Goal: Information Seeking & Learning: Learn about a topic

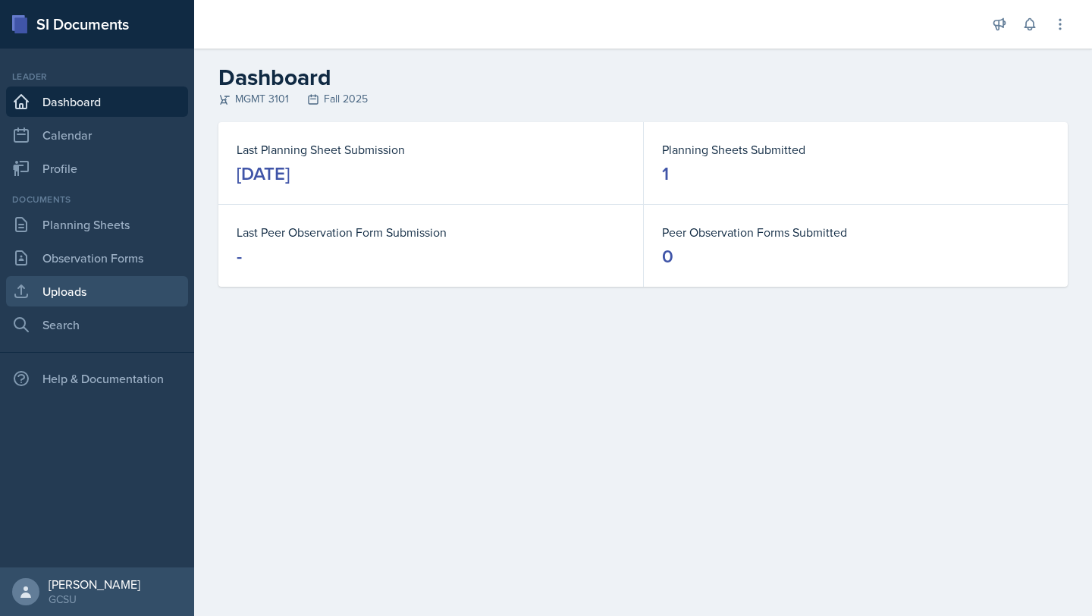
click at [63, 297] on link "Uploads" at bounding box center [97, 291] width 182 height 30
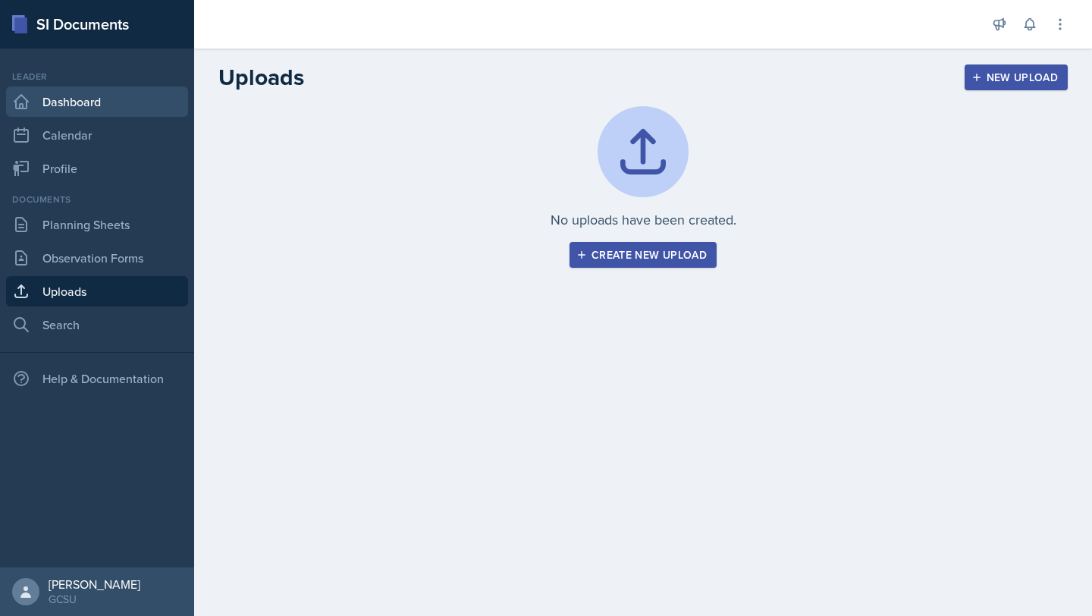
click at [50, 106] on link "Dashboard" at bounding box center [97, 101] width 182 height 30
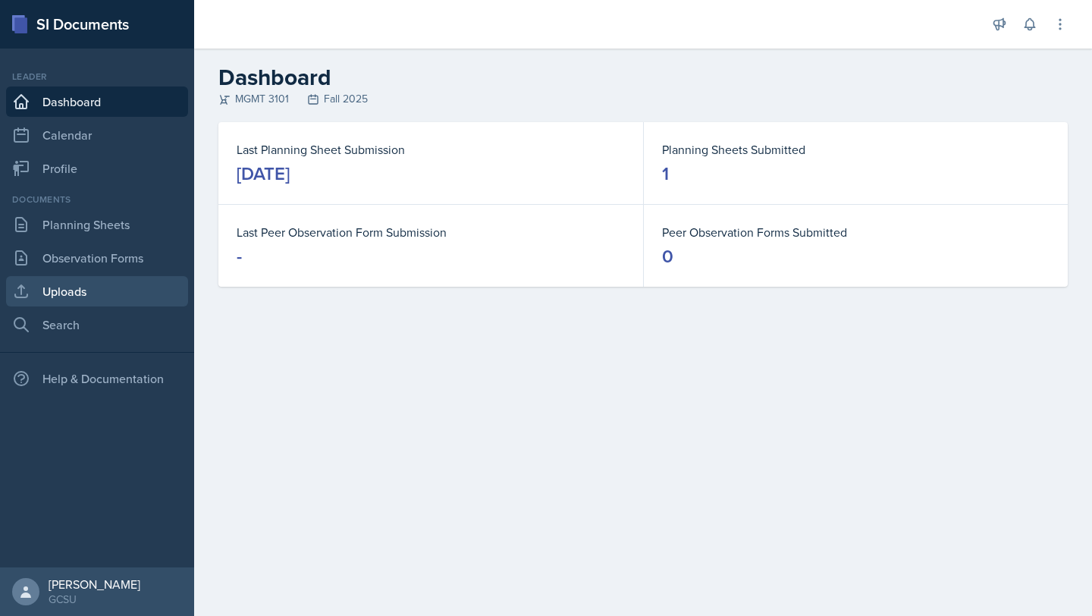
click at [64, 283] on link "Uploads" at bounding box center [97, 291] width 182 height 30
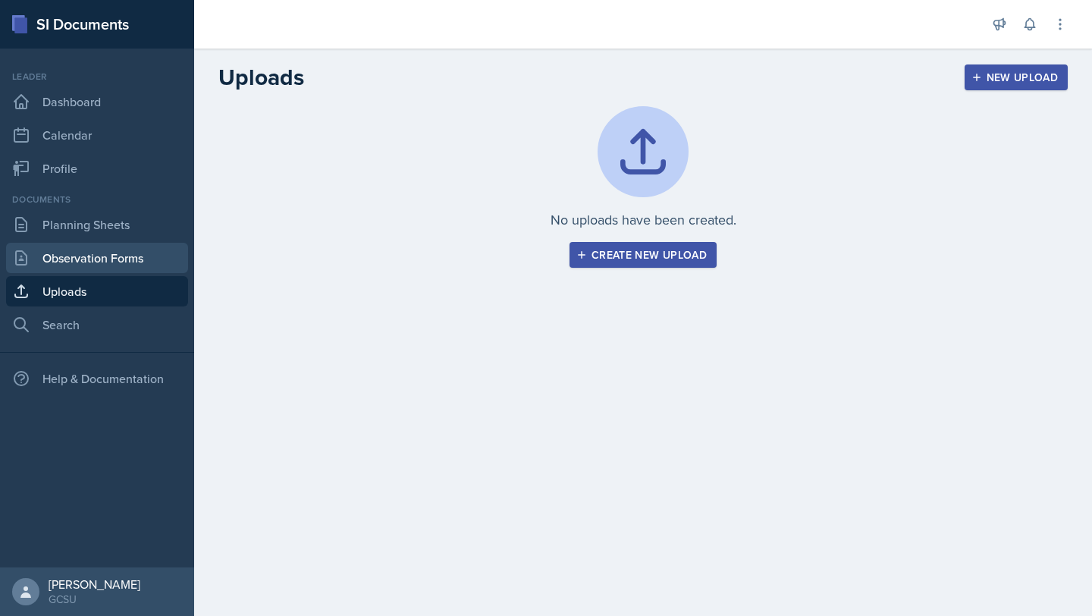
click at [58, 252] on link "Observation Forms" at bounding box center [97, 258] width 182 height 30
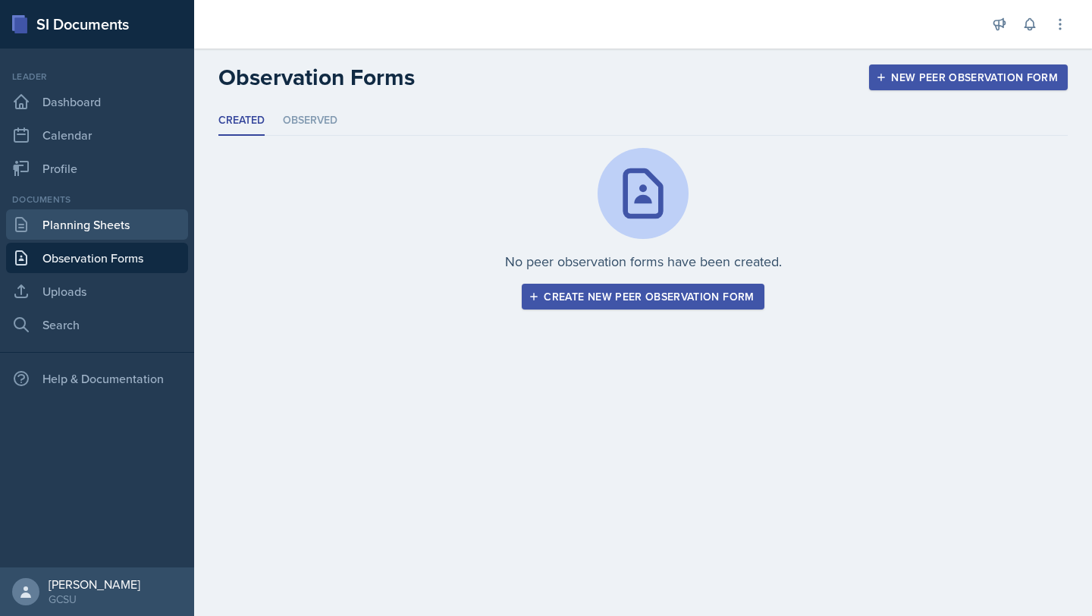
click at [59, 224] on link "Planning Sheets" at bounding box center [97, 224] width 182 height 30
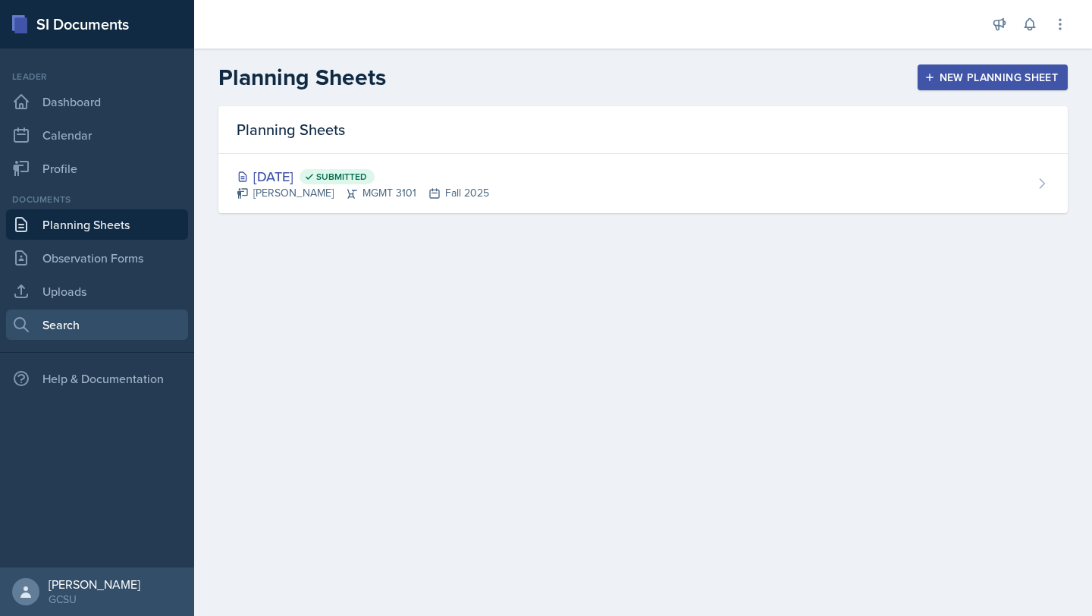
click at [49, 327] on link "Search" at bounding box center [97, 324] width 182 height 30
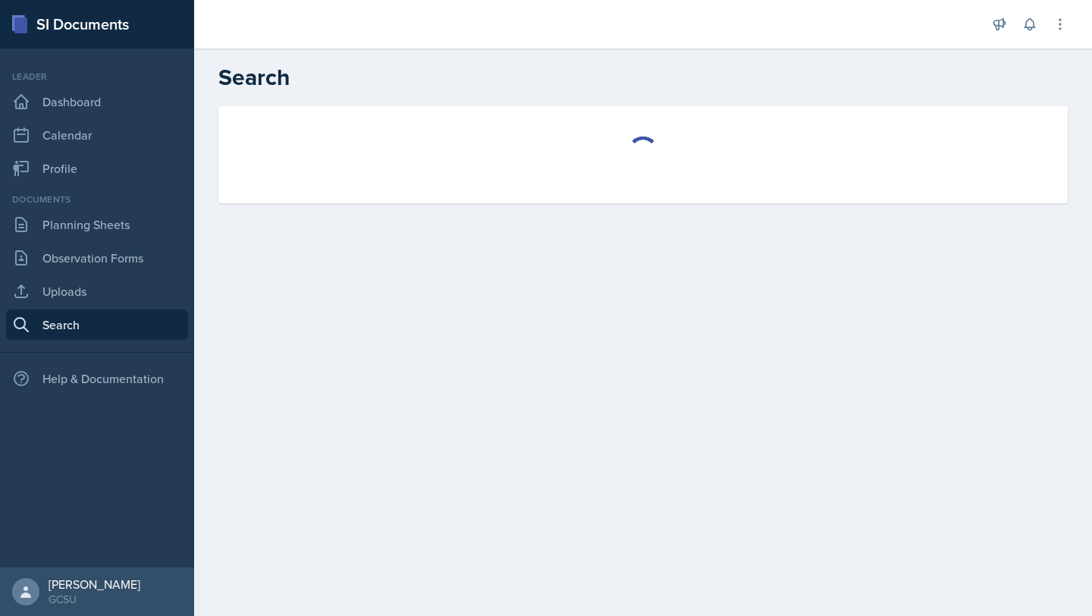
select select "all"
select select "1"
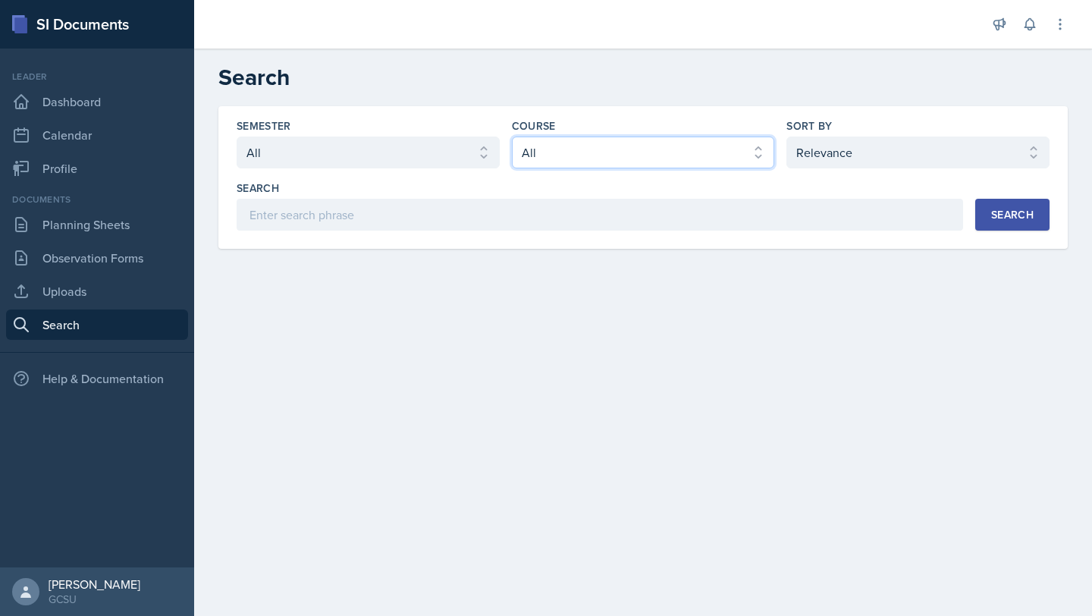
click at [726, 158] on select "Select course All ACCT 3101 ACCT 3102 ASTR 1000 BIOL 1100 BIOL 1107 BIOL 1108 B…" at bounding box center [643, 153] width 263 height 32
select select "4cf14be2-75f8-415f-9b93-b989c1f52ad7"
click at [653, 236] on div "Semester Select semester All Fall 2025 Spring 2025 Fall 2024 Spring 2024 Fall 2…" at bounding box center [642, 177] width 849 height 143
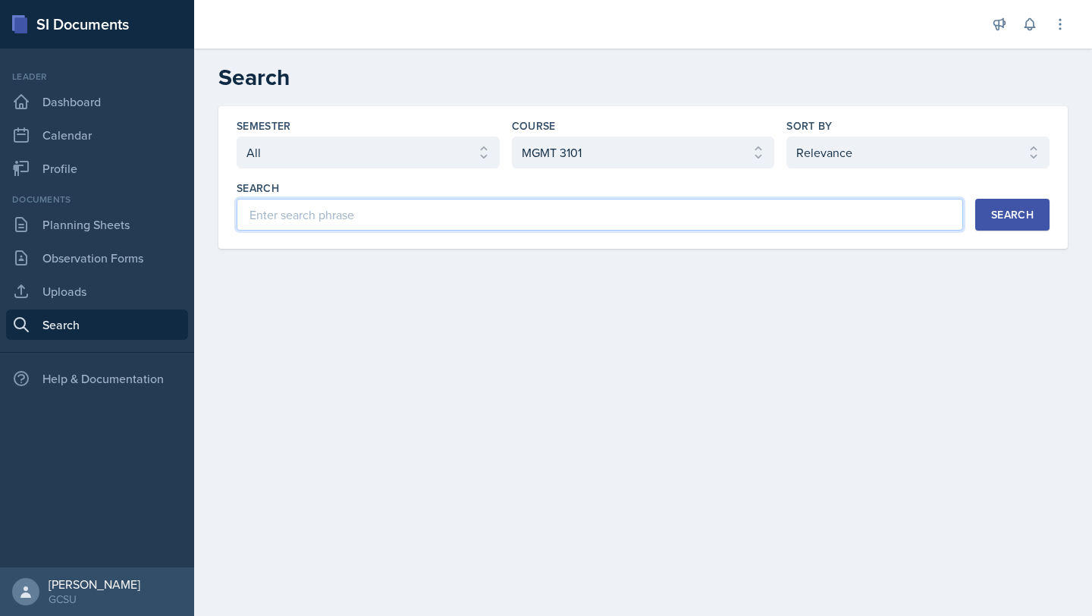
click at [649, 224] on input at bounding box center [600, 215] width 727 height 32
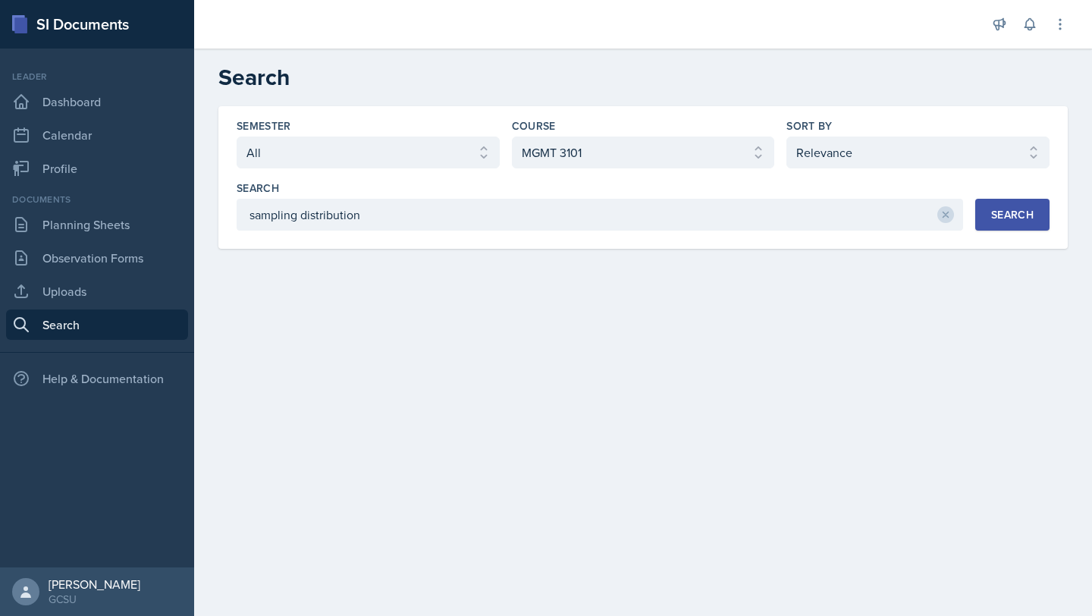
click at [1000, 218] on div "Search" at bounding box center [1012, 215] width 42 height 12
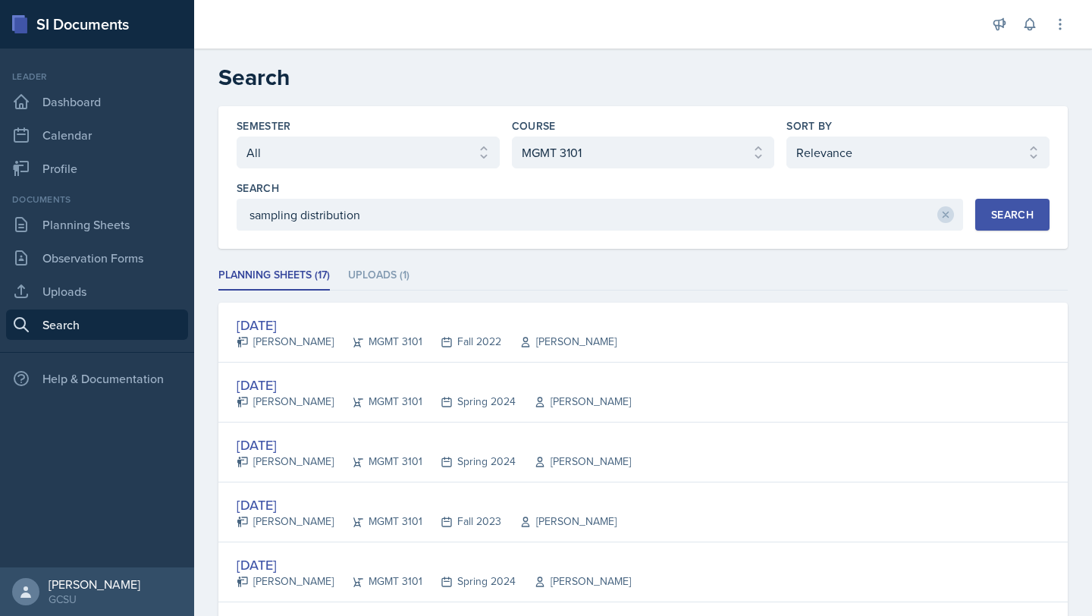
scroll to position [55, 0]
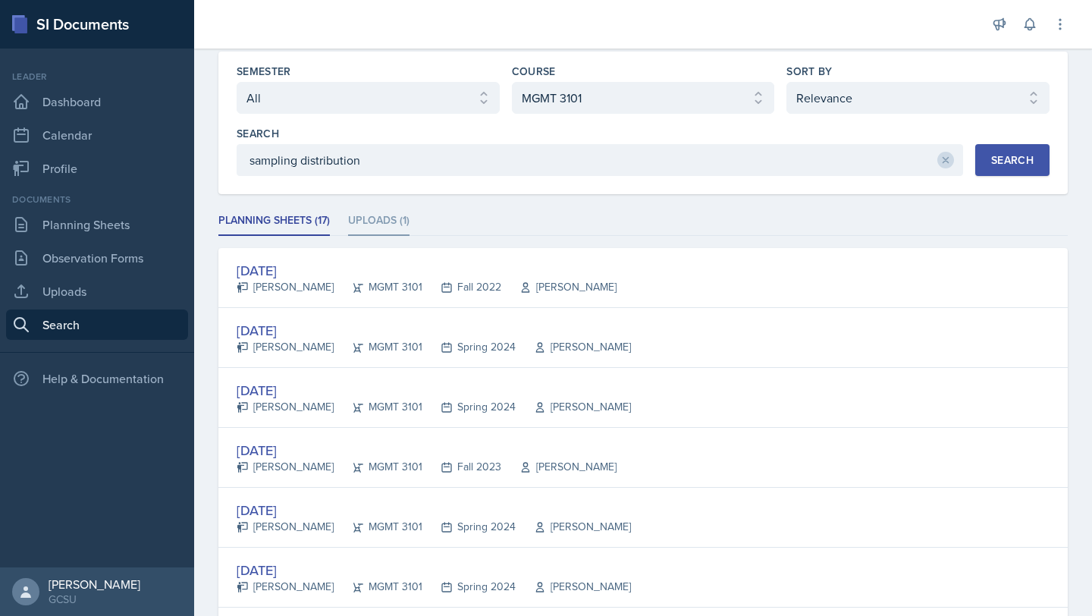
click at [369, 226] on li "Uploads (1)" at bounding box center [378, 221] width 61 height 30
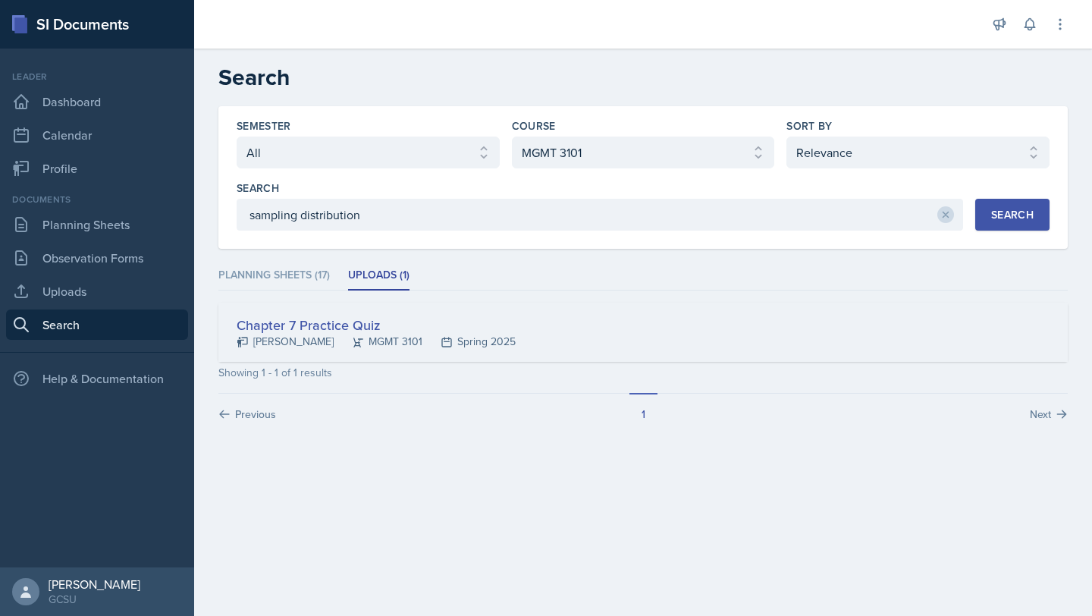
click at [419, 317] on div "Chapter 7 Practice Quiz" at bounding box center [376, 325] width 279 height 20
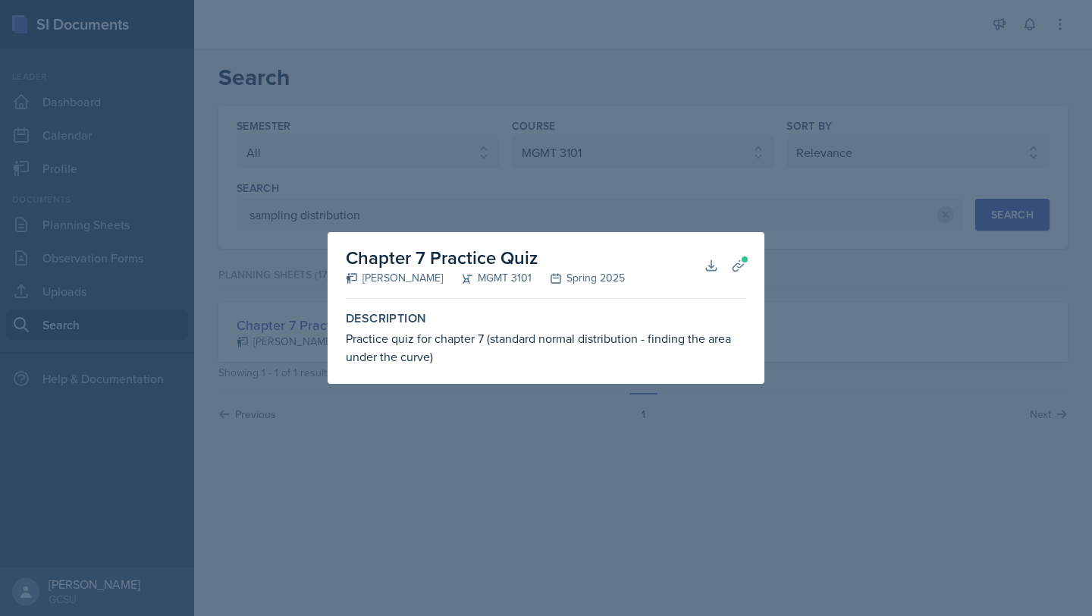
click at [623, 338] on div "Practice quiz for chapter 7 (standard normal distribution - finding the area un…" at bounding box center [546, 347] width 400 height 36
click at [714, 263] on icon at bounding box center [711, 265] width 15 height 15
click at [887, 270] on div at bounding box center [546, 308] width 1092 height 616
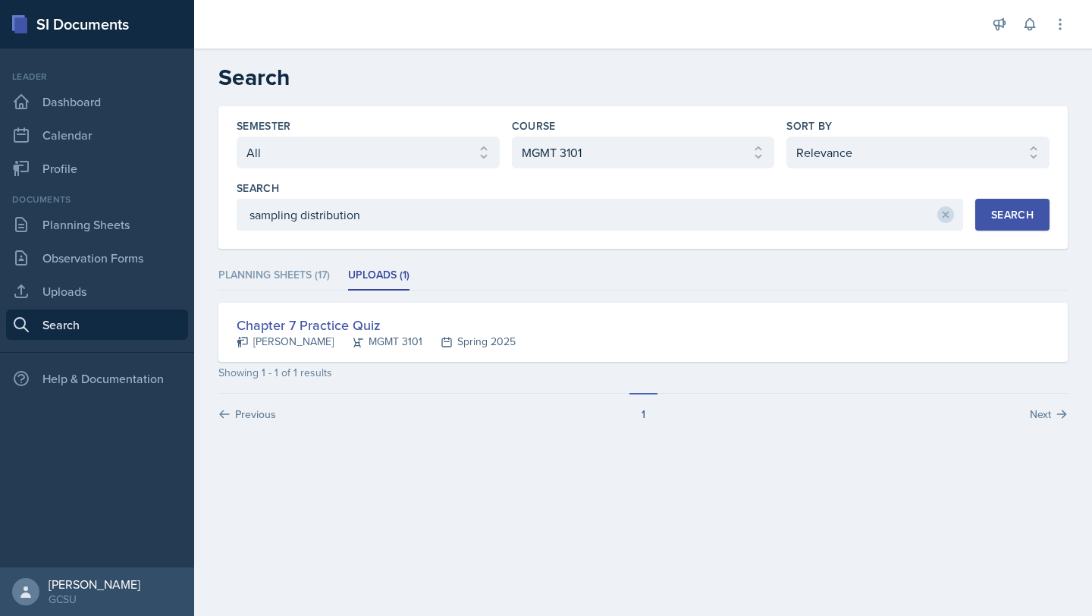
click at [529, 233] on div "Semester Select semester All Fall 2025 Spring 2025 Fall 2024 Spring 2024 Fall 2…" at bounding box center [642, 177] width 849 height 143
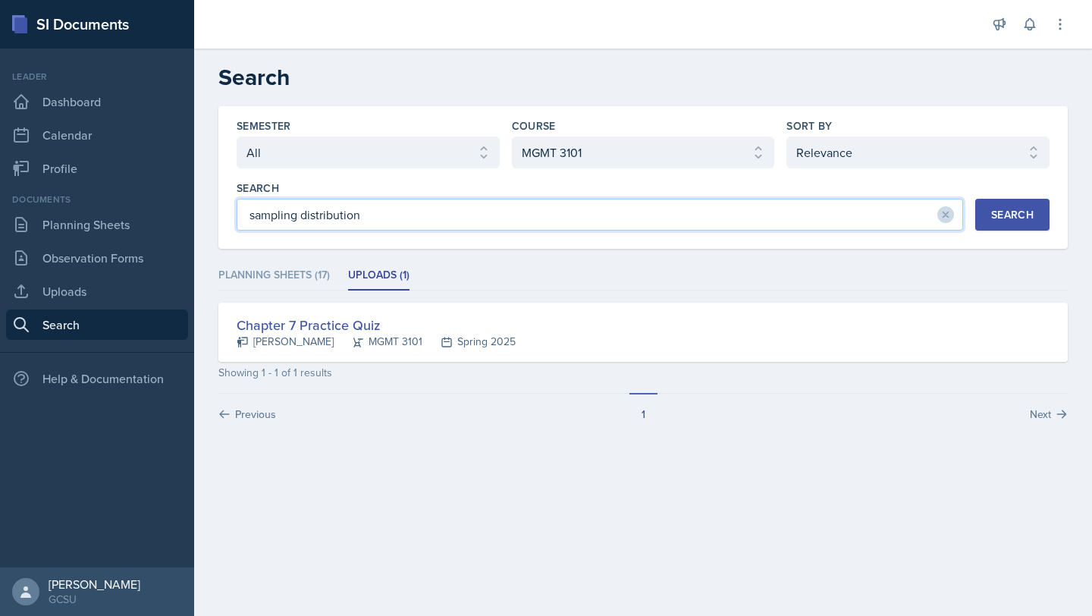
click at [517, 215] on input "sampling distribution" at bounding box center [600, 215] width 727 height 32
type input "normal probability distribution"
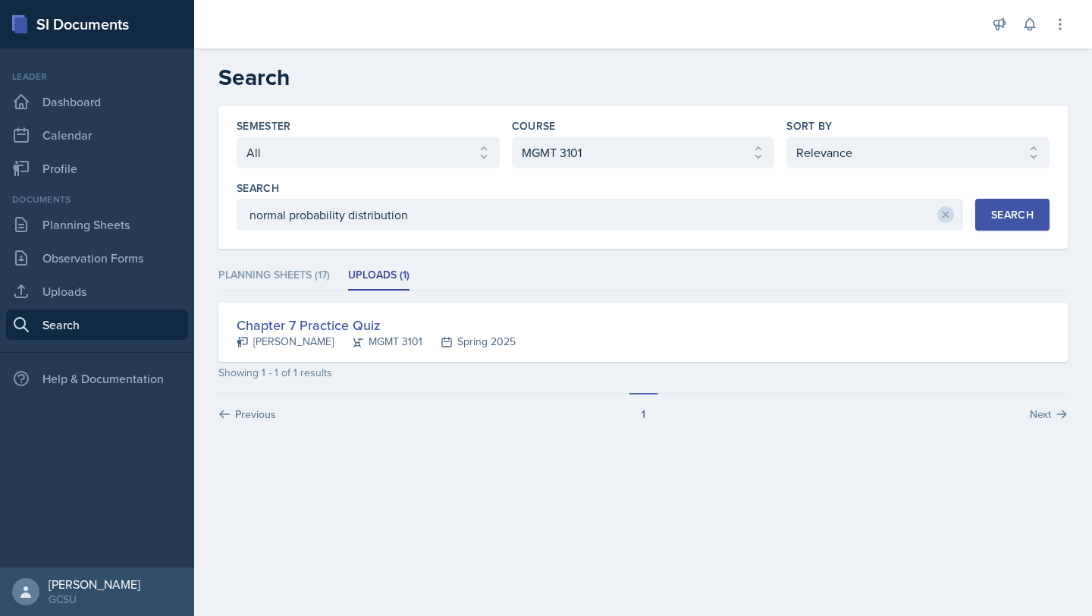
click at [1022, 220] on div "Search" at bounding box center [1012, 215] width 42 height 12
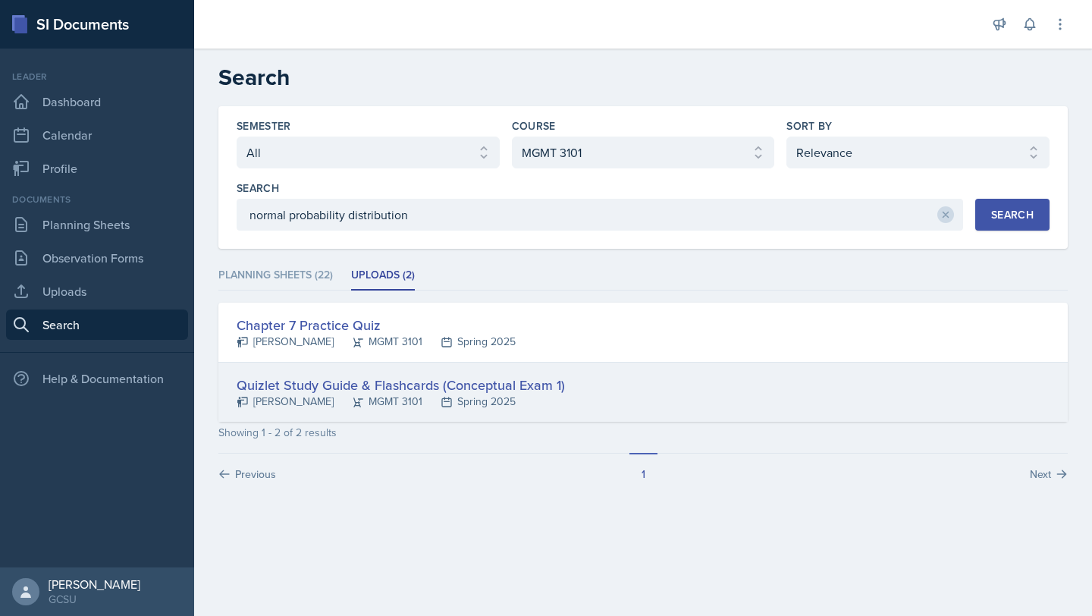
click at [320, 386] on div "Quizlet Study Guide & Flashcards (Conceptual Exam 1)" at bounding box center [401, 385] width 328 height 20
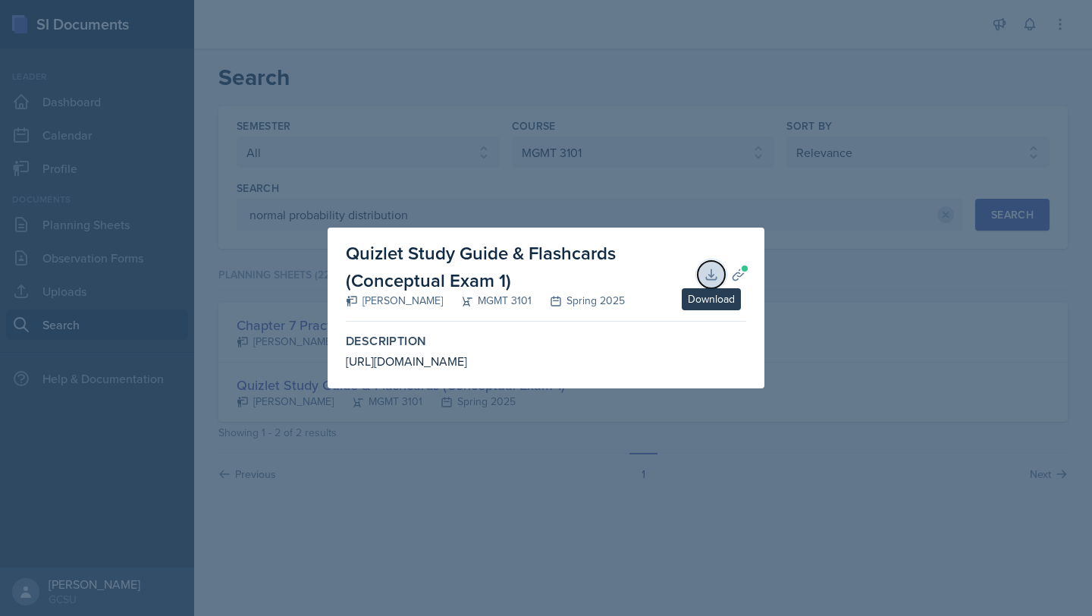
click at [713, 269] on icon at bounding box center [711, 274] width 10 height 10
click at [887, 287] on div at bounding box center [546, 308] width 1092 height 616
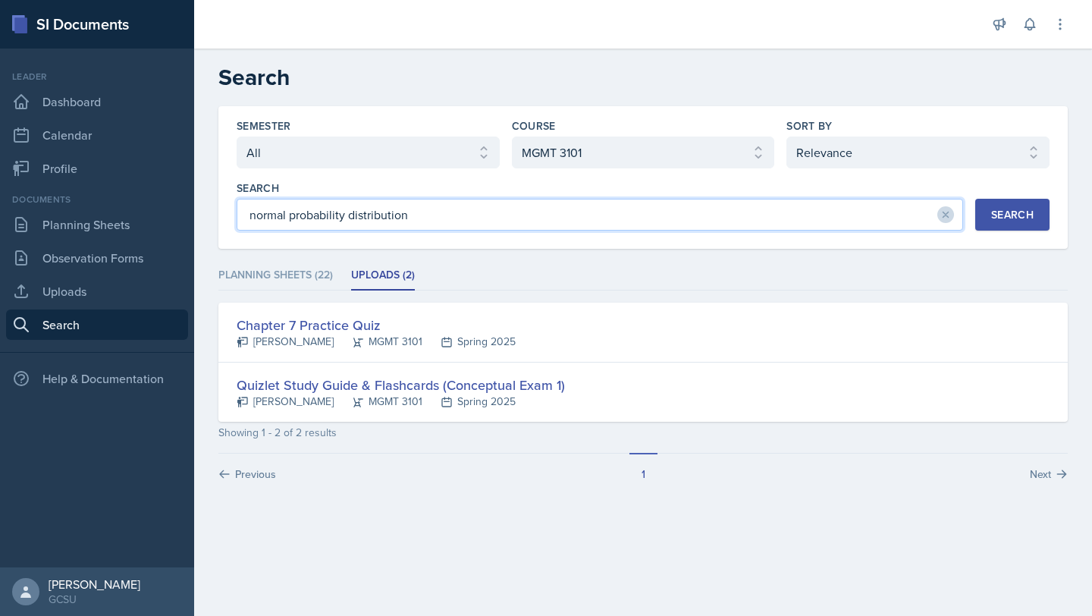
click at [373, 230] on input "normal probability distribution" at bounding box center [600, 215] width 727 height 32
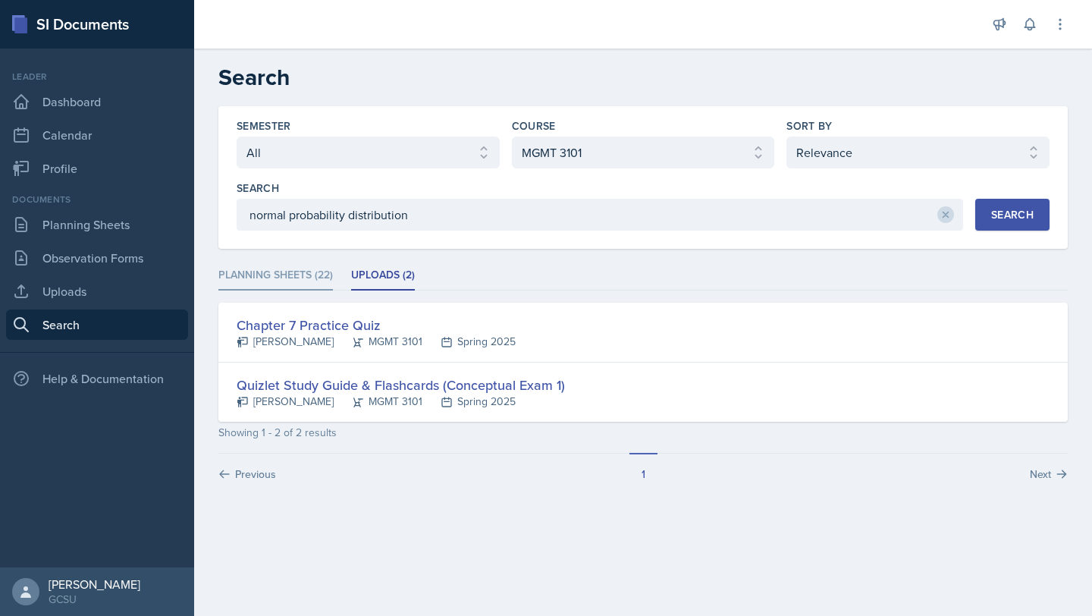
click at [309, 281] on li "Planning Sheets (22)" at bounding box center [275, 276] width 115 height 30
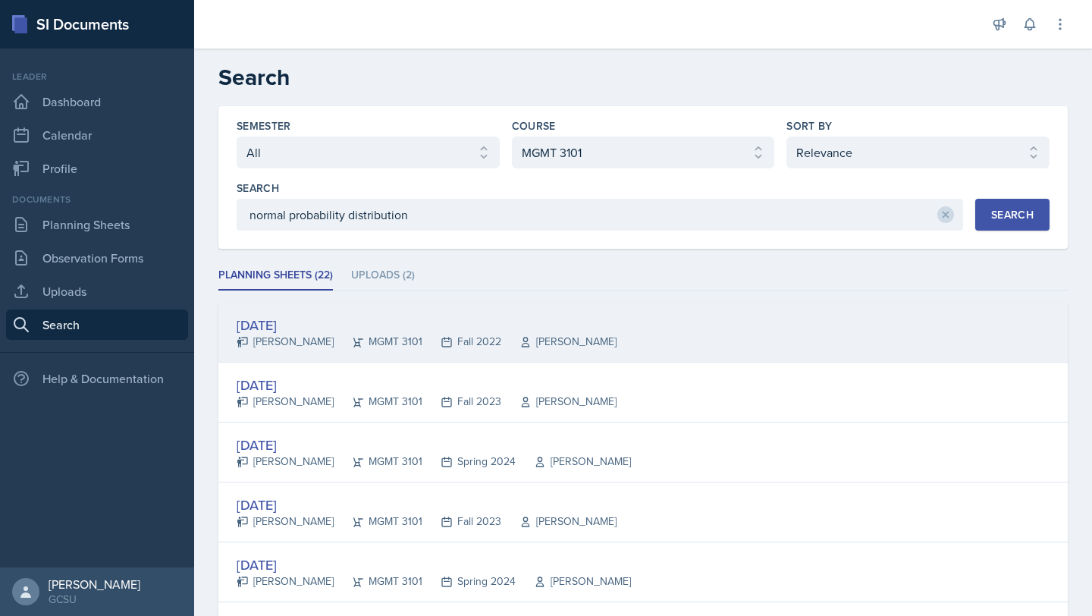
click at [302, 325] on div "Sep 22nd, 2022" at bounding box center [427, 325] width 380 height 20
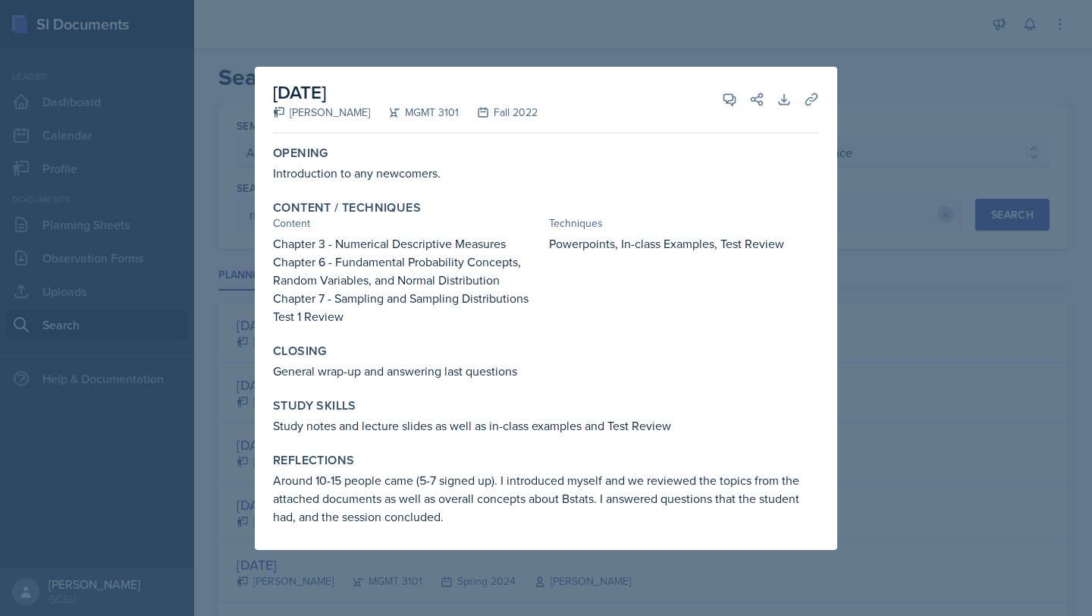
click at [850, 331] on div at bounding box center [546, 308] width 1092 height 616
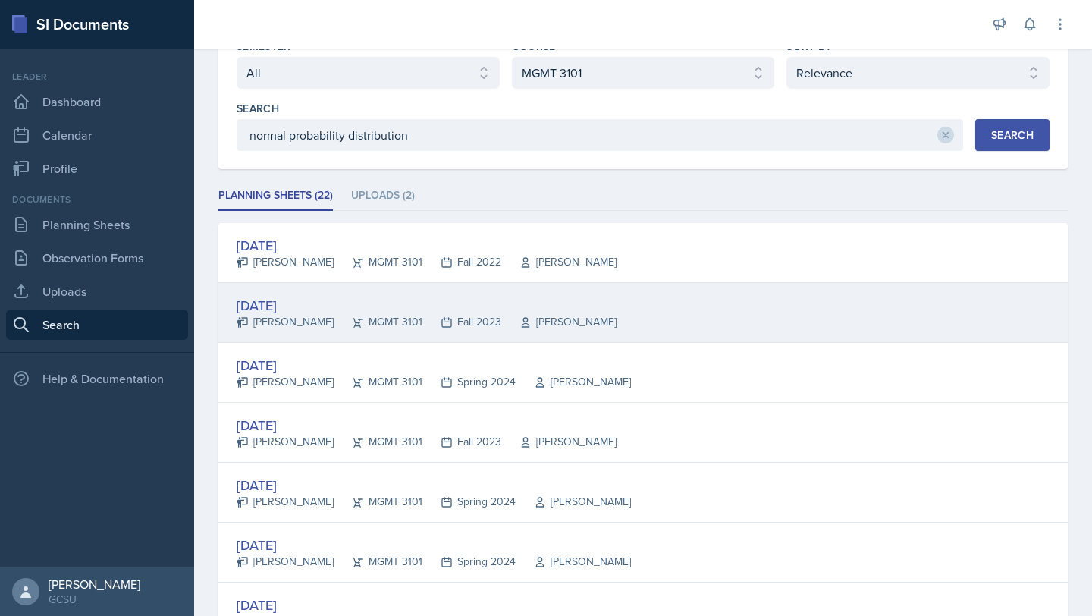
scroll to position [87, 0]
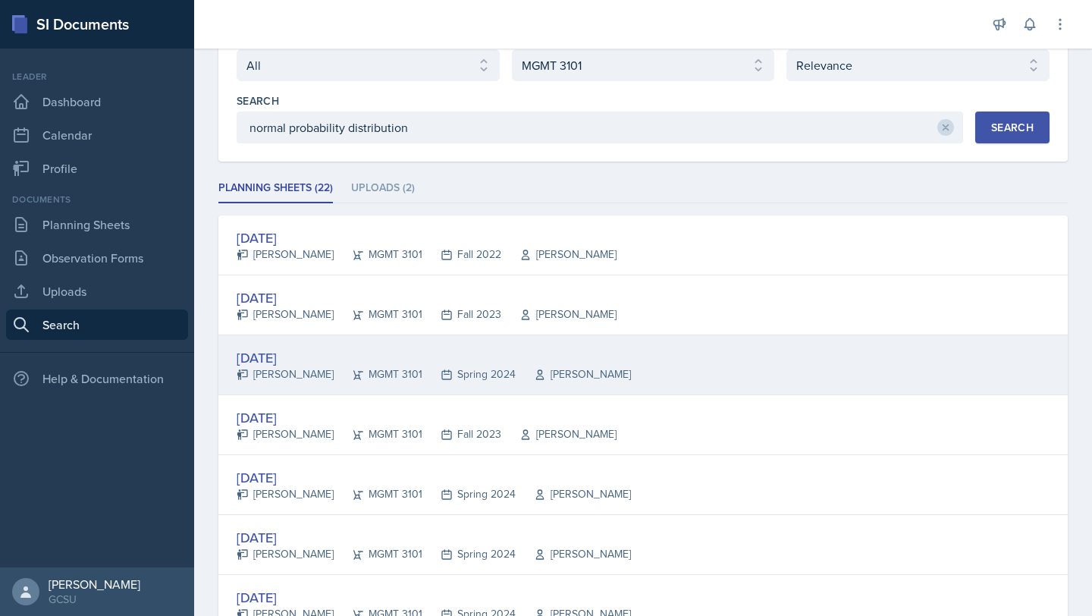
click at [532, 360] on div "Jan 29th, 2024" at bounding box center [434, 357] width 394 height 20
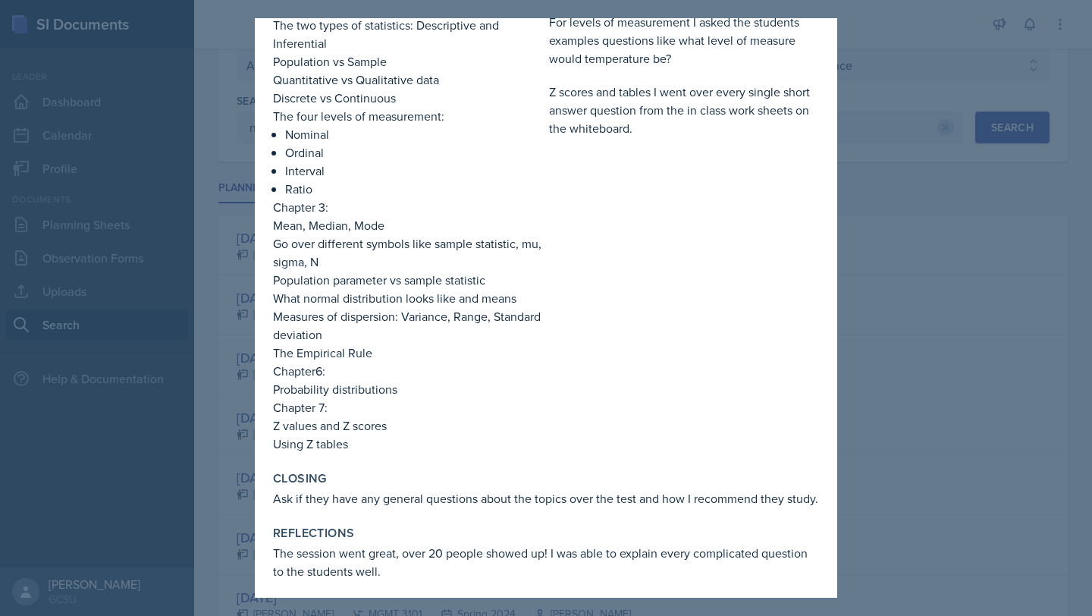
scroll to position [0, 0]
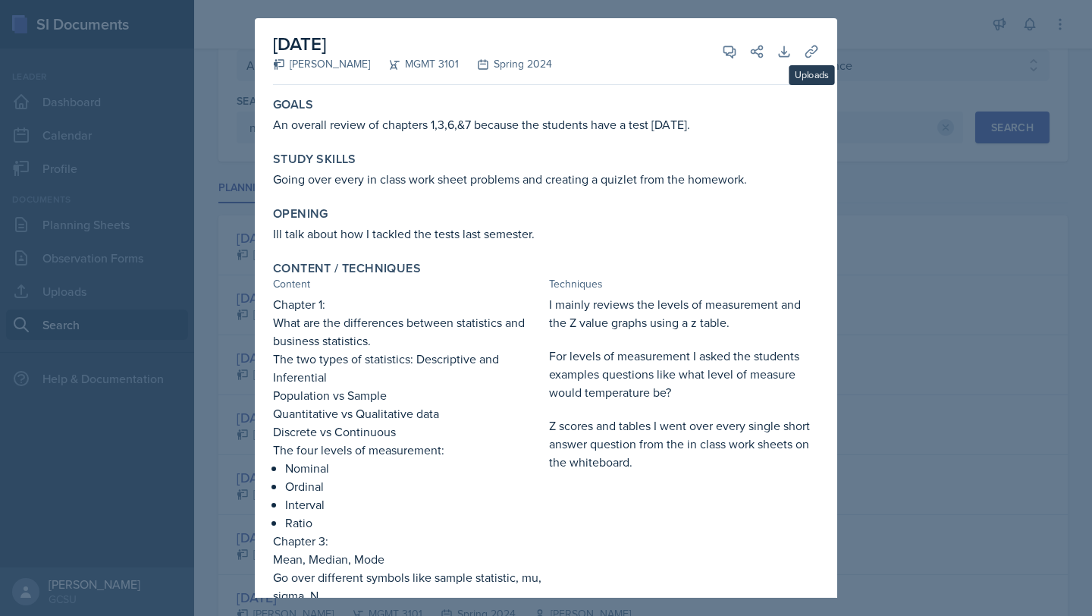
click at [899, 93] on div at bounding box center [546, 308] width 1092 height 616
